Goal: Transaction & Acquisition: Purchase product/service

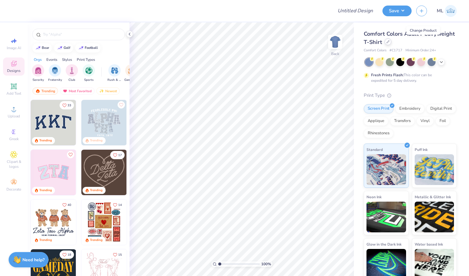
click at [392, 41] on div at bounding box center [388, 41] width 7 height 7
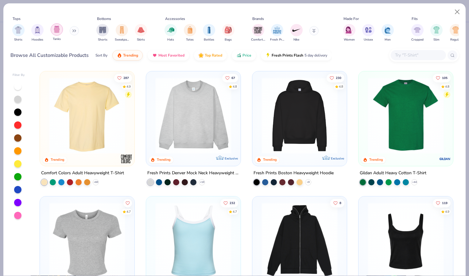
click at [57, 32] on img "filter for Tanks" at bounding box center [56, 29] width 7 height 7
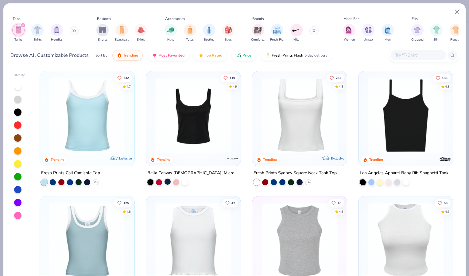
click at [166, 184] on div at bounding box center [168, 181] width 6 height 6
click at [70, 182] on div at bounding box center [70, 181] width 6 height 6
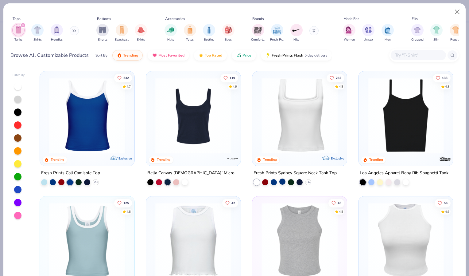
click at [280, 181] on div at bounding box center [283, 181] width 6 height 6
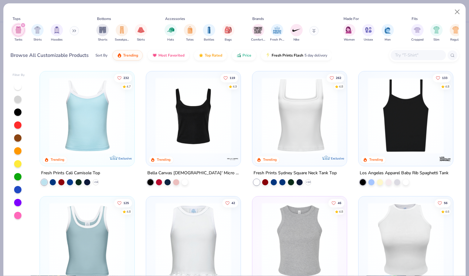
click at [185, 131] on img at bounding box center [193, 115] width 82 height 76
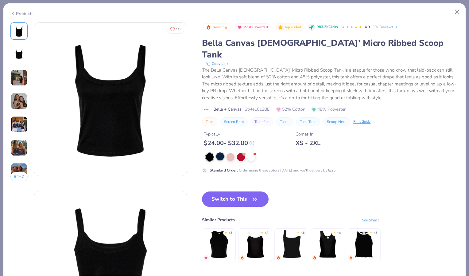
click at [220, 152] on div at bounding box center [220, 156] width 8 height 8
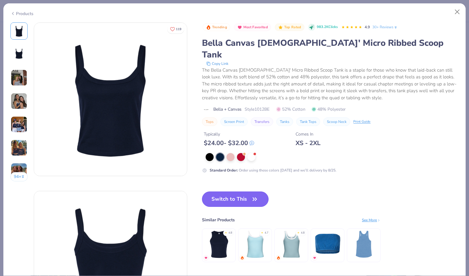
click at [224, 191] on button "Switch to This" at bounding box center [235, 198] width 67 height 15
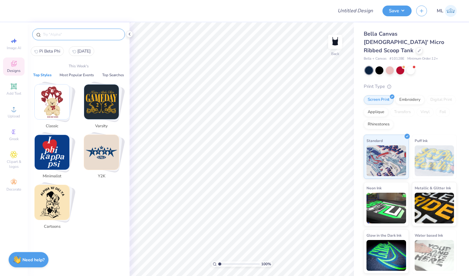
click at [56, 35] on input "text" at bounding box center [81, 34] width 79 height 6
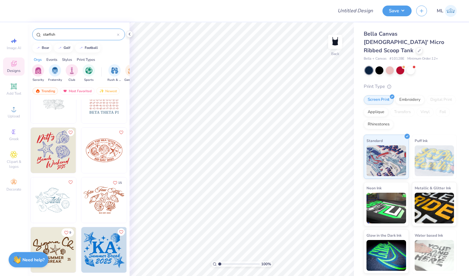
scroll to position [199, 0]
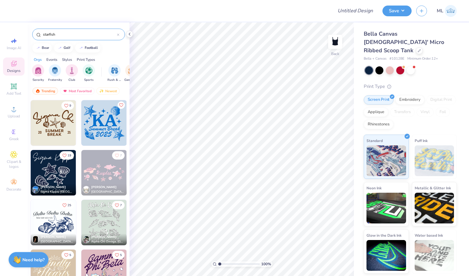
type input "starfish"
click at [17, 113] on div "Upload" at bounding box center [14, 112] width 22 height 18
click at [16, 41] on icon at bounding box center [13, 40] width 7 height 7
select select "4"
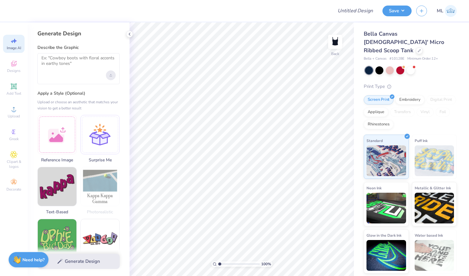
click at [113, 77] on div "Upload image" at bounding box center [111, 75] width 10 height 10
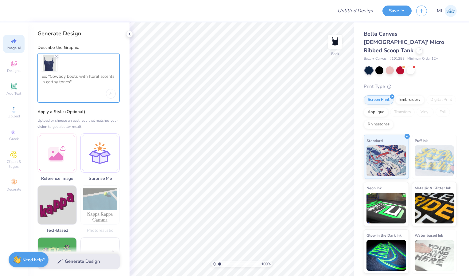
click at [71, 81] on textarea at bounding box center [78, 81] width 74 height 15
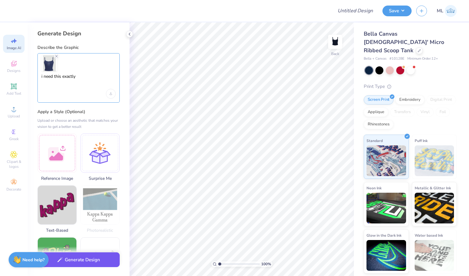
type textarea "i need this exactly"
click at [108, 264] on button "Generate Design" at bounding box center [78, 259] width 82 height 15
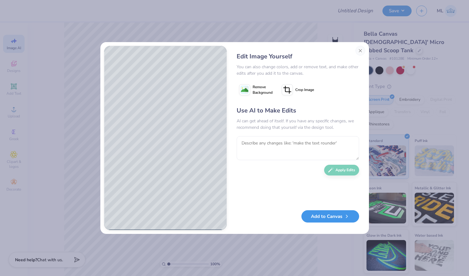
click at [331, 216] on button "Add to Canvas" at bounding box center [331, 216] width 58 height 13
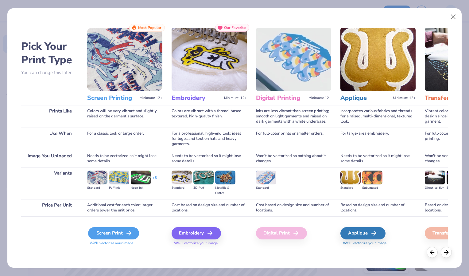
click at [125, 235] on div "Screen Print" at bounding box center [113, 233] width 51 height 12
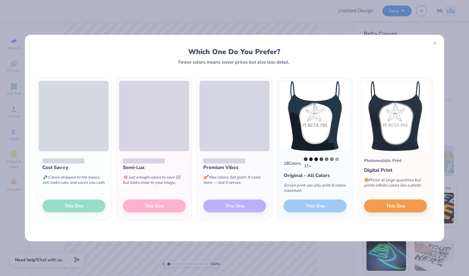
click at [81, 205] on span "This One" at bounding box center [74, 205] width 19 height 7
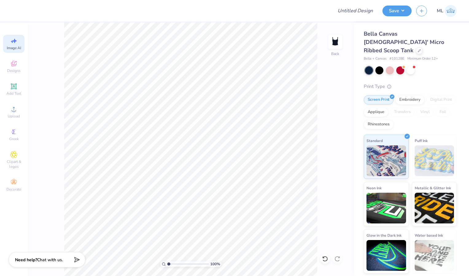
click at [19, 43] on div "Image AI" at bounding box center [14, 44] width 22 height 18
select select "4"
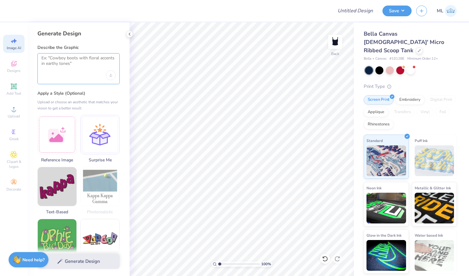
click at [76, 66] on textarea at bounding box center [78, 62] width 74 height 15
click at [110, 77] on div "Upload image" at bounding box center [111, 75] width 10 height 10
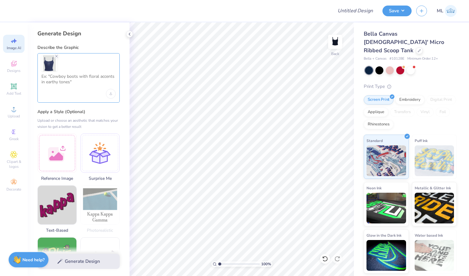
click at [67, 77] on textarea at bounding box center [78, 81] width 74 height 15
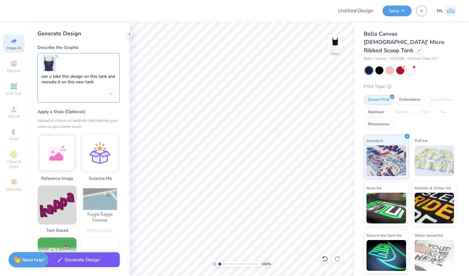
type textarea "can u take this design on this tank and recreate it on this new tank"
click at [83, 261] on button "Generate Design" at bounding box center [78, 259] width 82 height 15
